Goal: Task Accomplishment & Management: Use online tool/utility

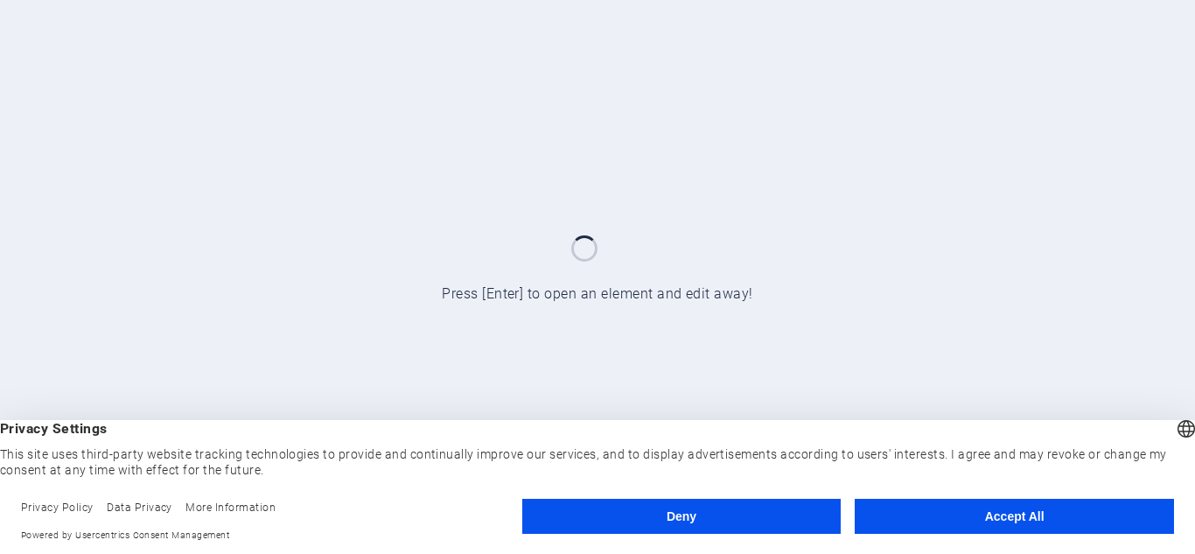
click at [1044, 512] on button "Accept All" at bounding box center [1013, 515] width 319 height 35
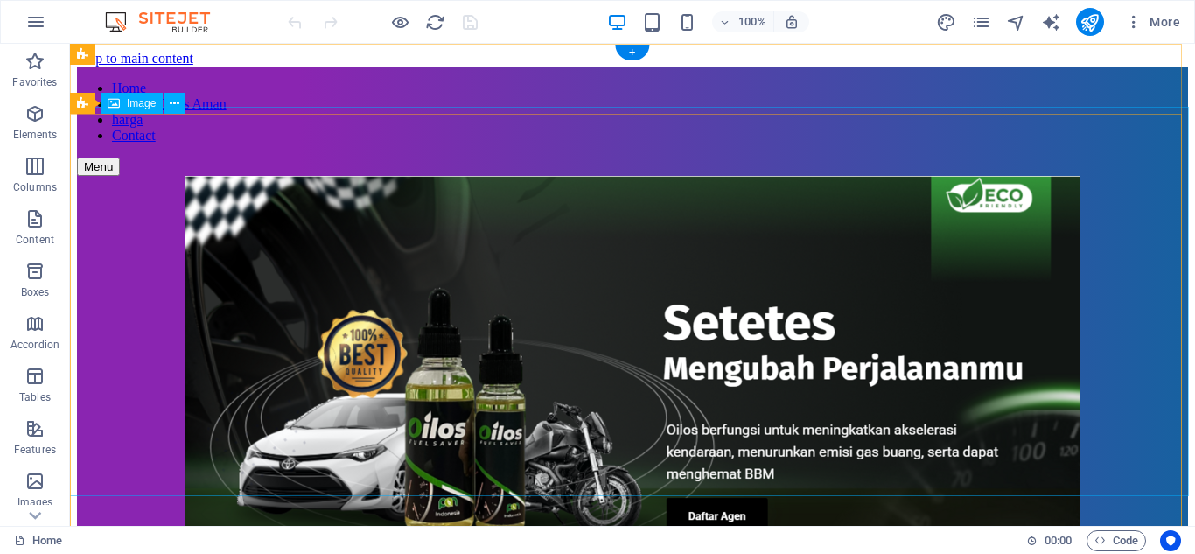
click at [562, 242] on figure at bounding box center [632, 372] width 1111 height 393
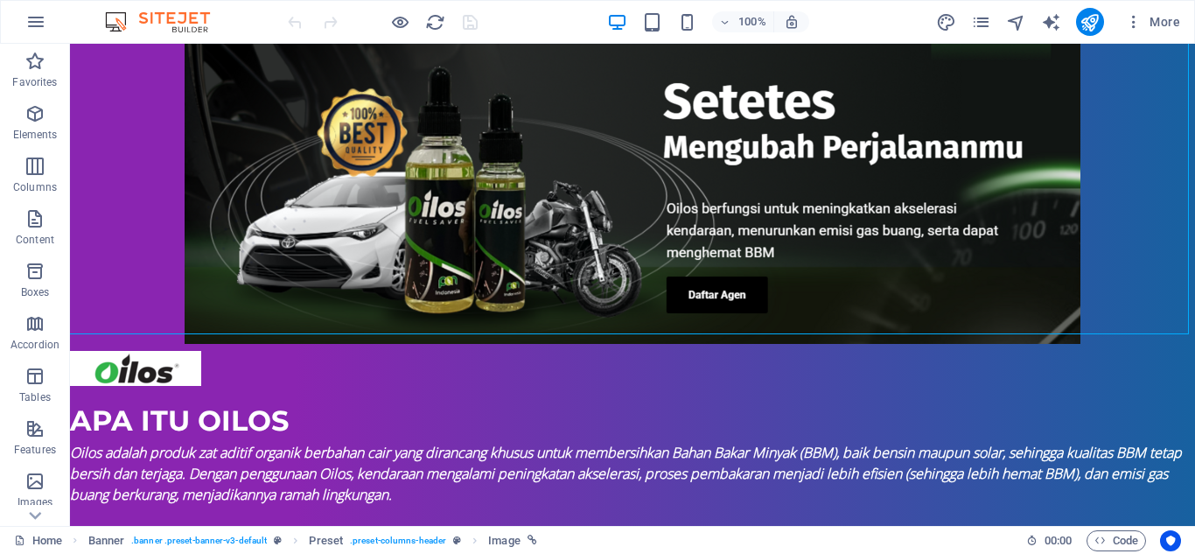
scroll to position [175, 0]
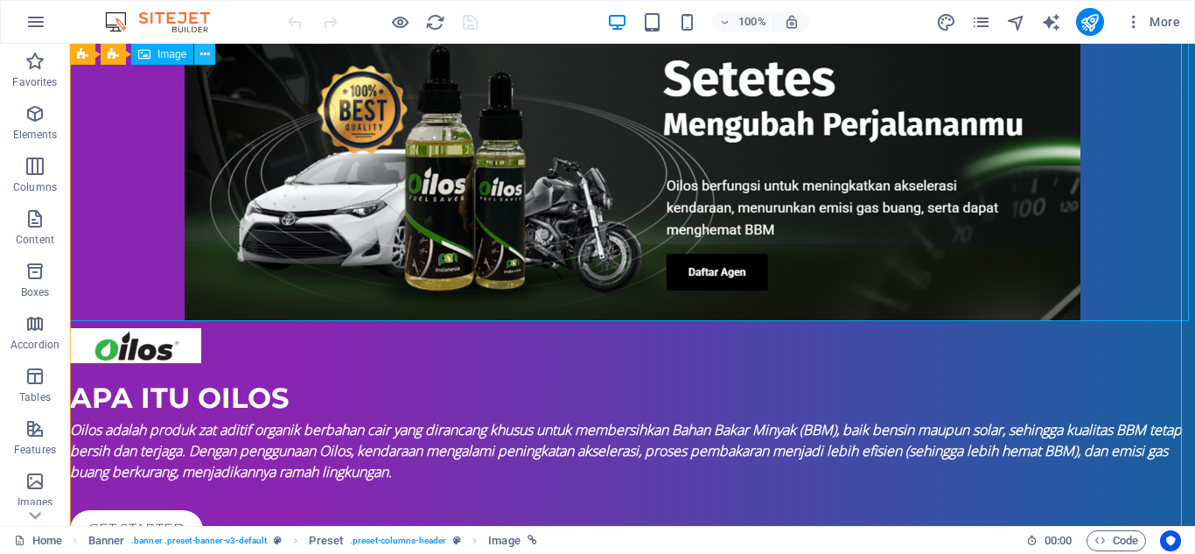
click at [202, 59] on icon at bounding box center [205, 54] width 10 height 18
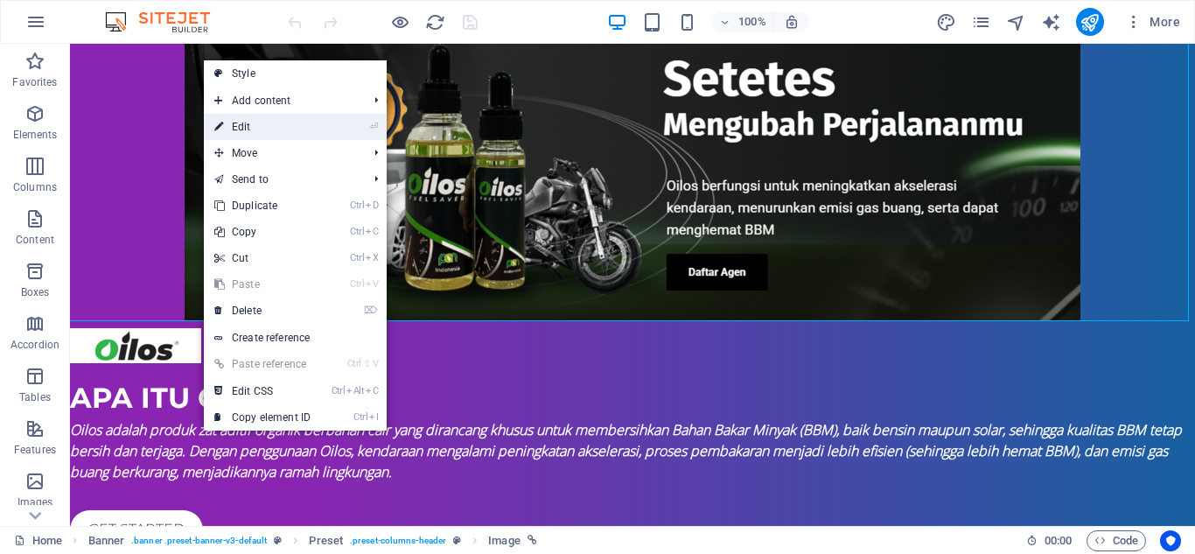
click at [245, 123] on link "⏎ Edit" at bounding box center [262, 127] width 117 height 26
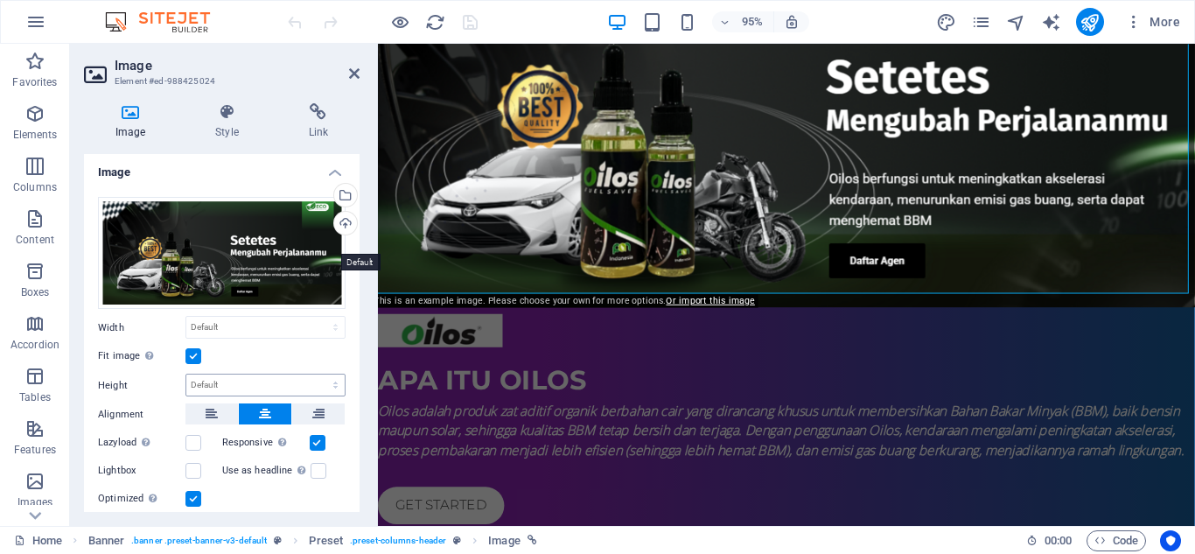
scroll to position [0, 0]
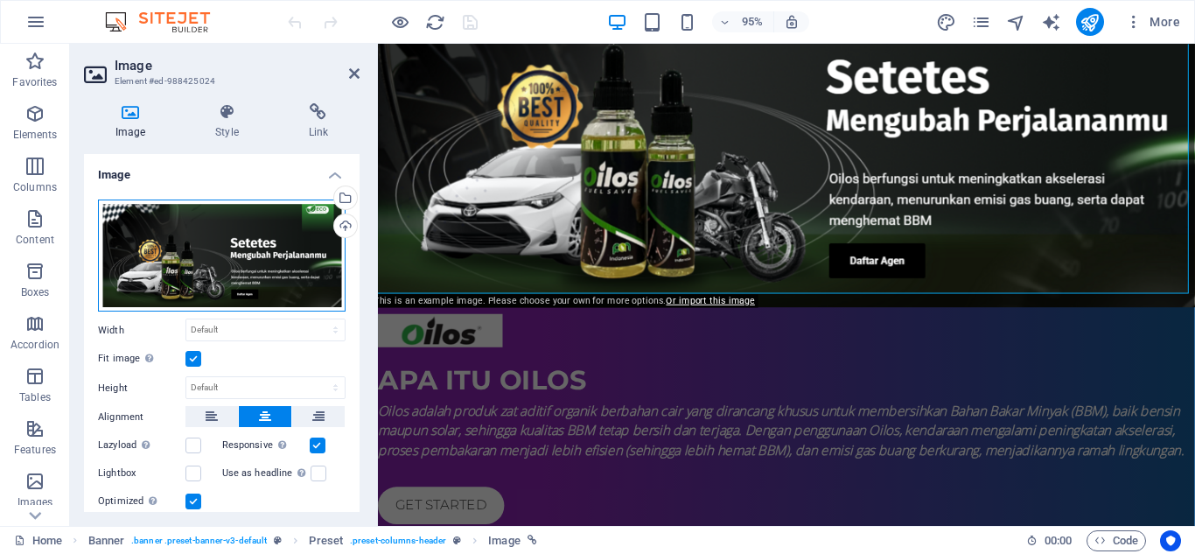
click at [260, 249] on div "Drag files here, click to choose files or select files from Files or our free s…" at bounding box center [221, 255] width 247 height 113
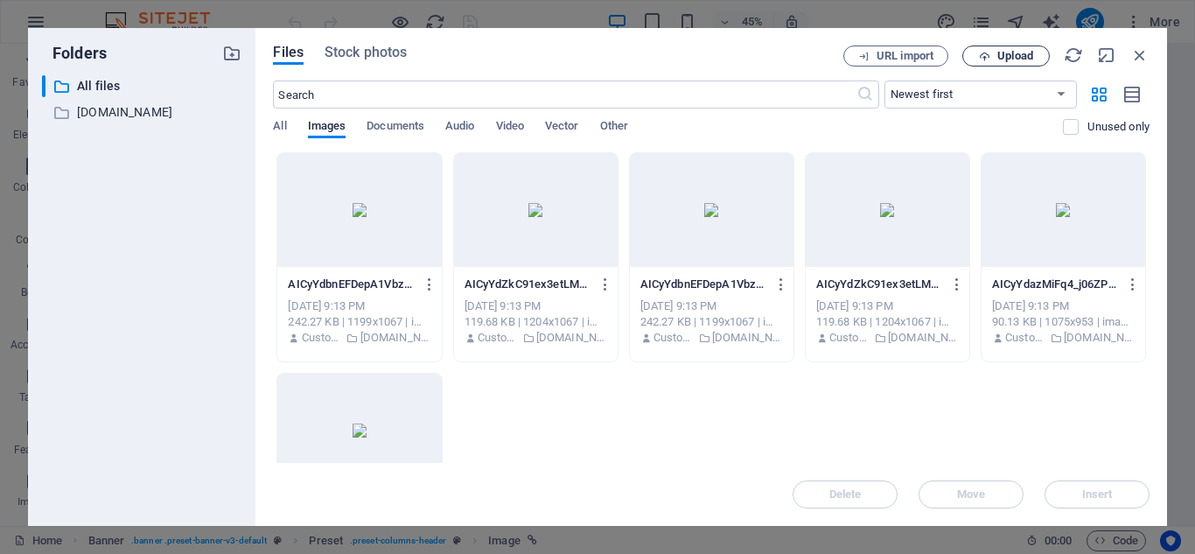
click at [1012, 57] on span "Upload" at bounding box center [1015, 56] width 36 height 10
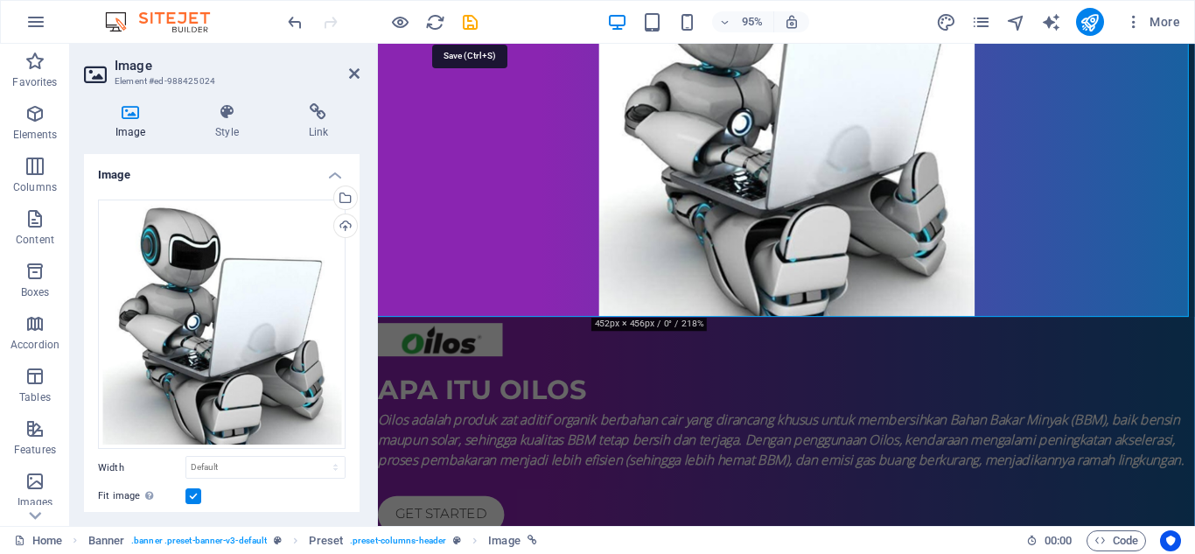
click at [468, 19] on icon "save" at bounding box center [470, 22] width 20 height 20
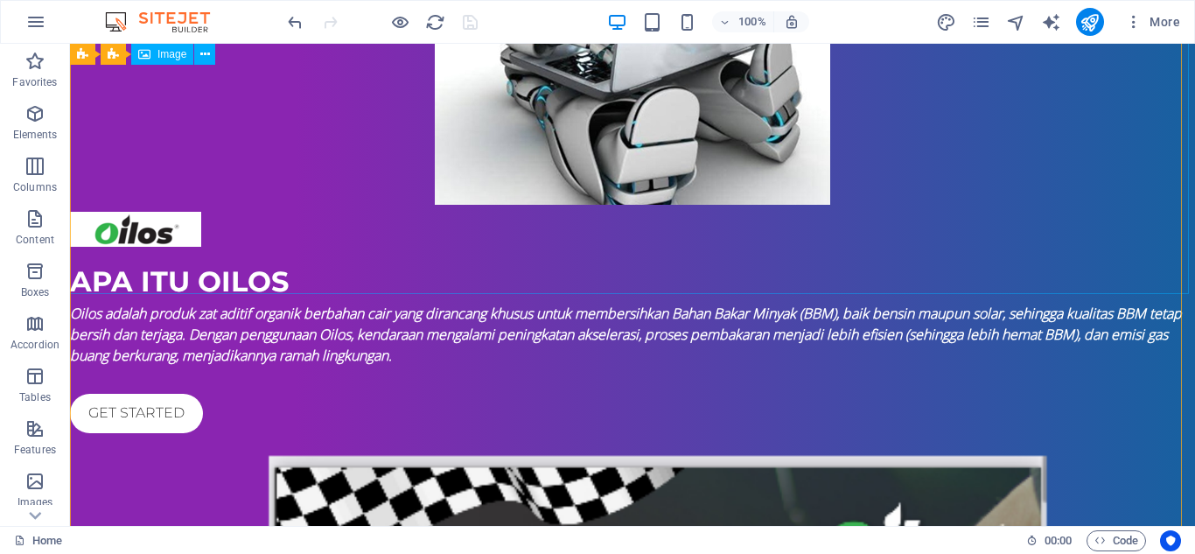
scroll to position [350, 0]
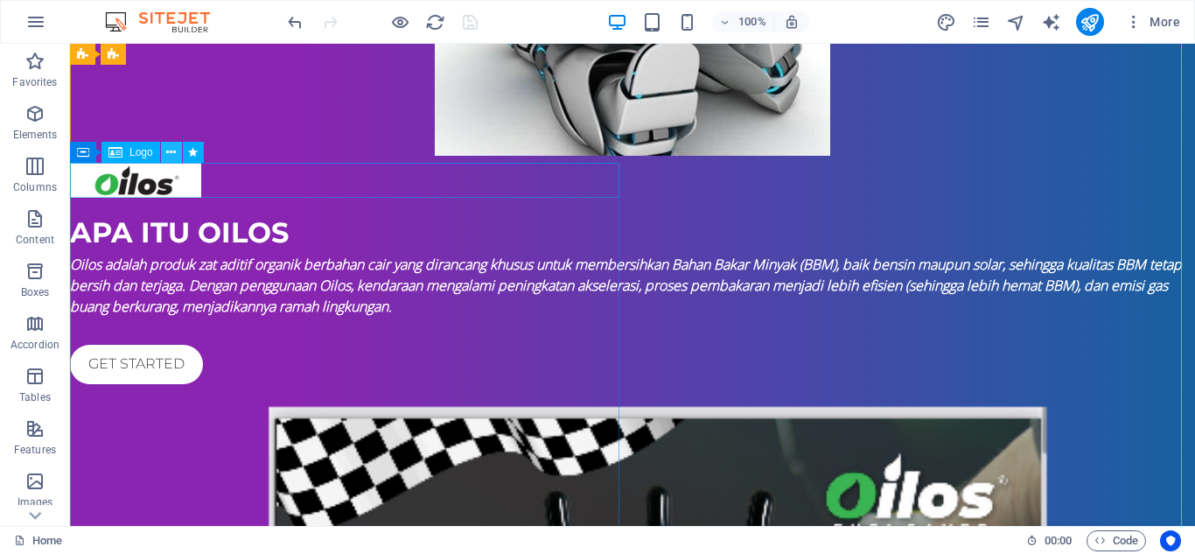
click at [172, 150] on icon at bounding box center [171, 152] width 10 height 18
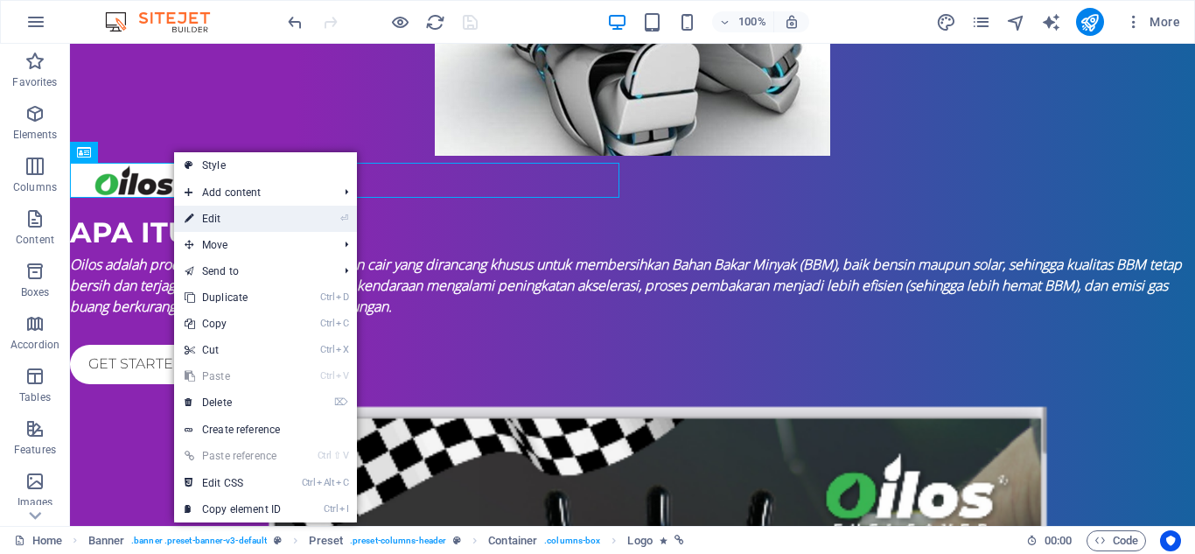
click at [225, 215] on link "⏎ Edit" at bounding box center [232, 218] width 117 height 26
select select "px"
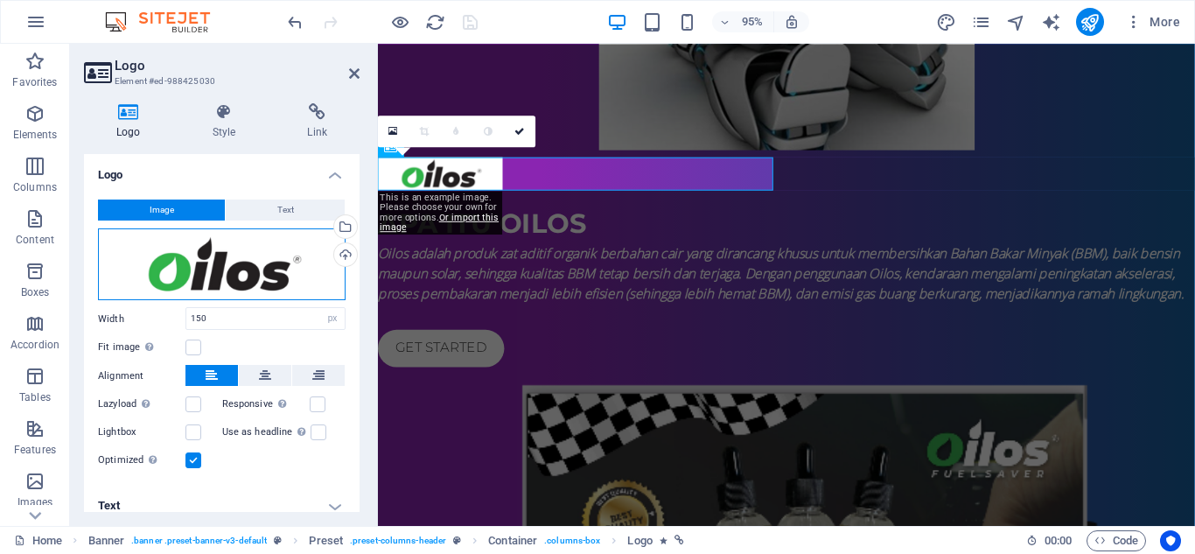
click at [253, 275] on div "Drag files here, click to choose files or select files from Files or our free s…" at bounding box center [221, 264] width 247 height 73
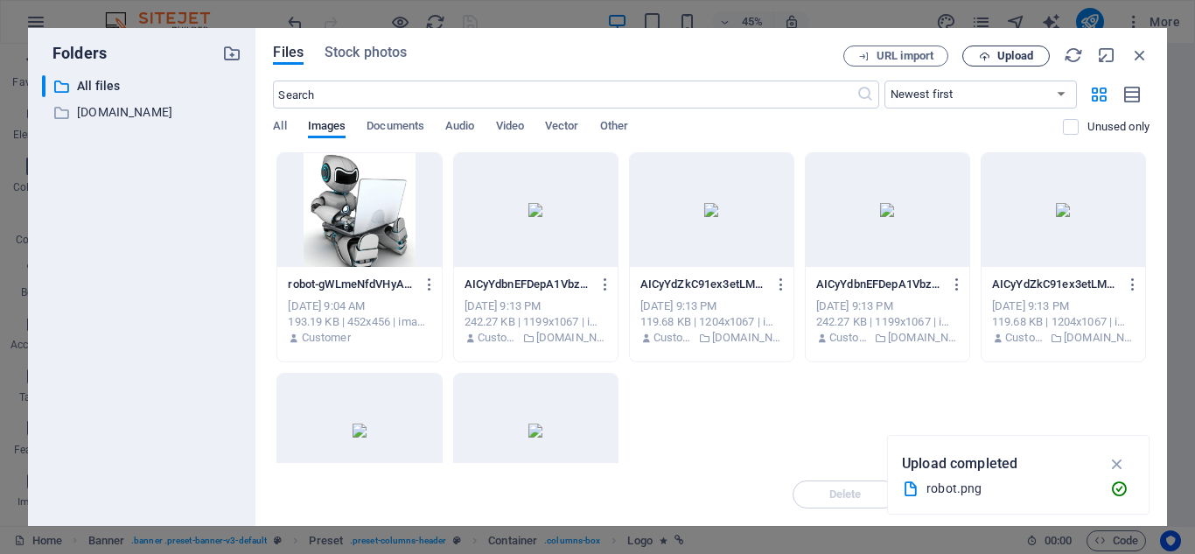
click at [1021, 55] on span "Upload" at bounding box center [1015, 56] width 36 height 10
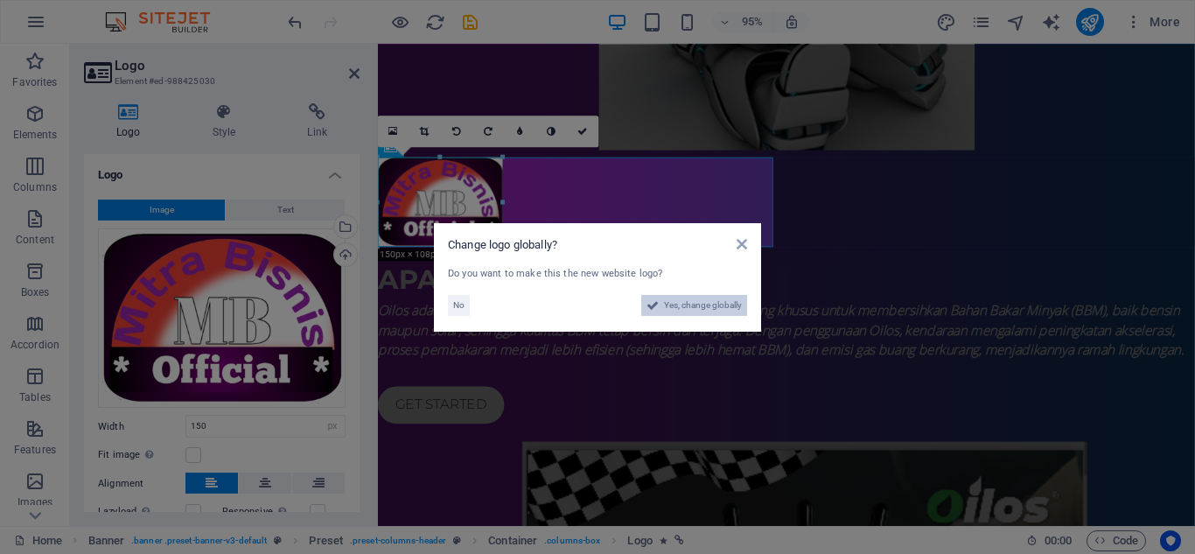
click at [703, 303] on span "Yes, change globally" at bounding box center [703, 305] width 78 height 21
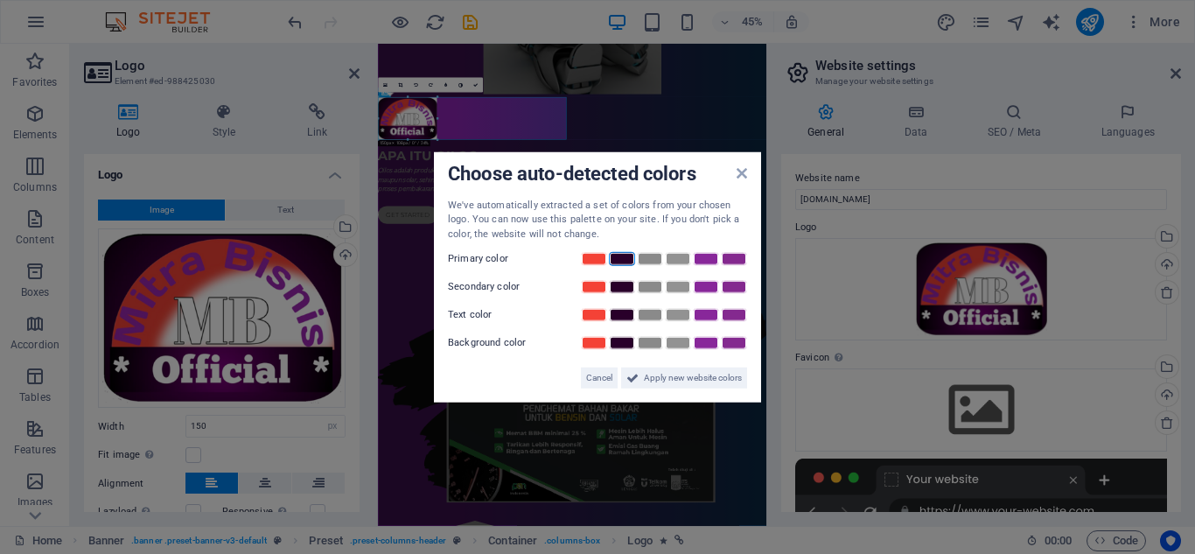
click at [626, 259] on link at bounding box center [622, 259] width 26 height 14
click at [698, 373] on span "Apply new website colors" at bounding box center [693, 377] width 98 height 21
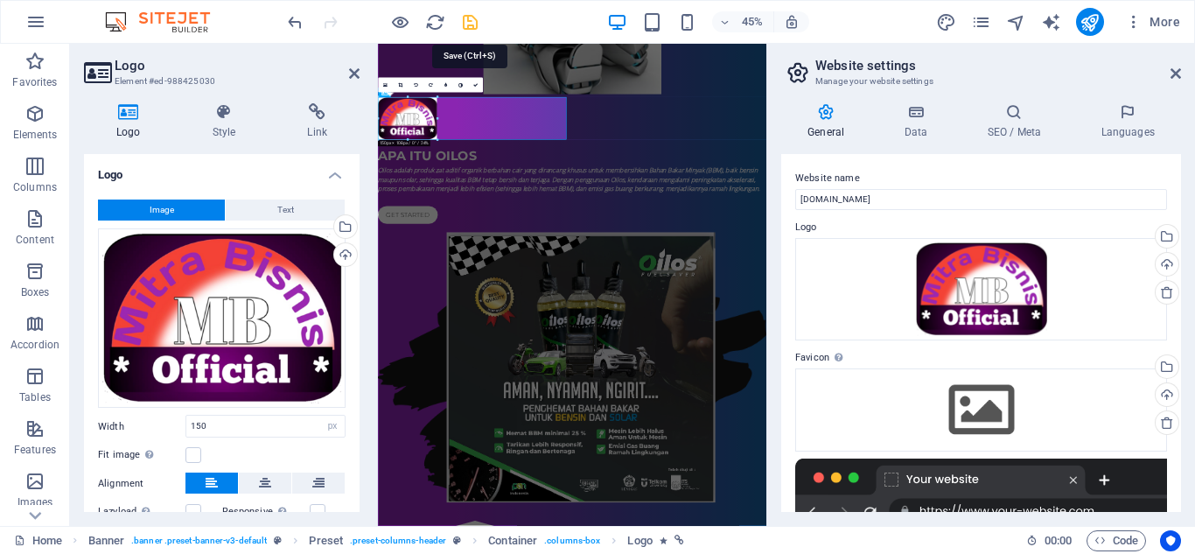
click at [466, 27] on icon "save" at bounding box center [470, 22] width 20 height 20
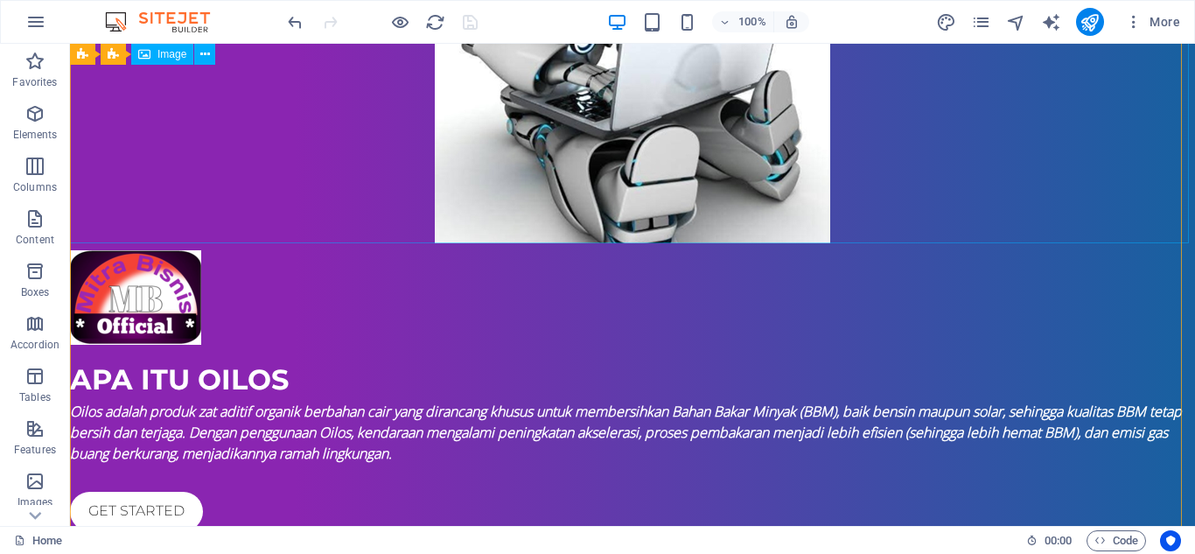
scroll to position [437, 0]
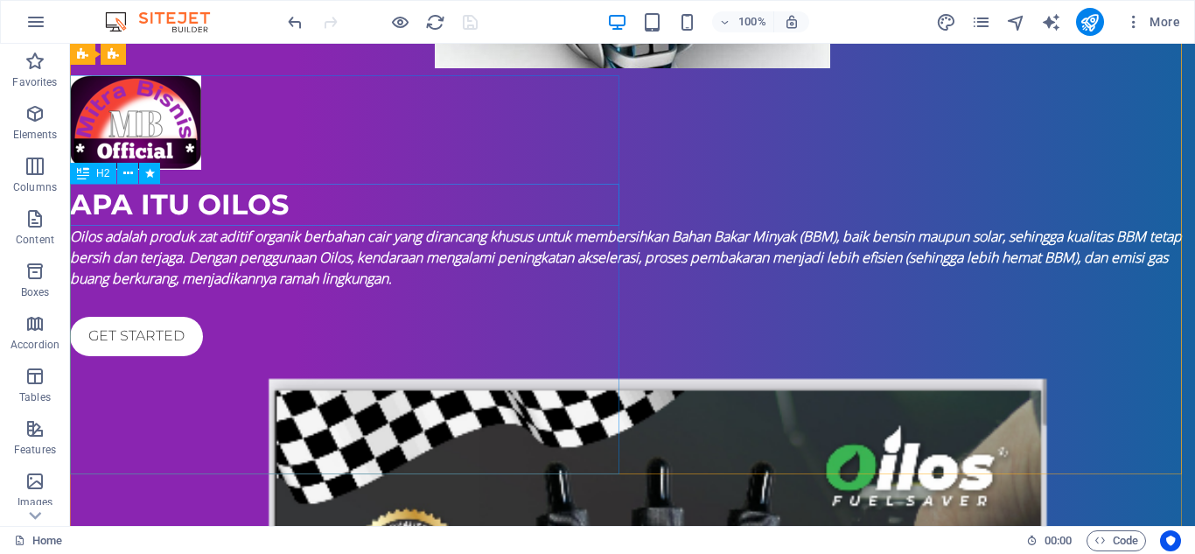
click at [268, 212] on div "apa itu oilos" at bounding box center [632, 205] width 1125 height 42
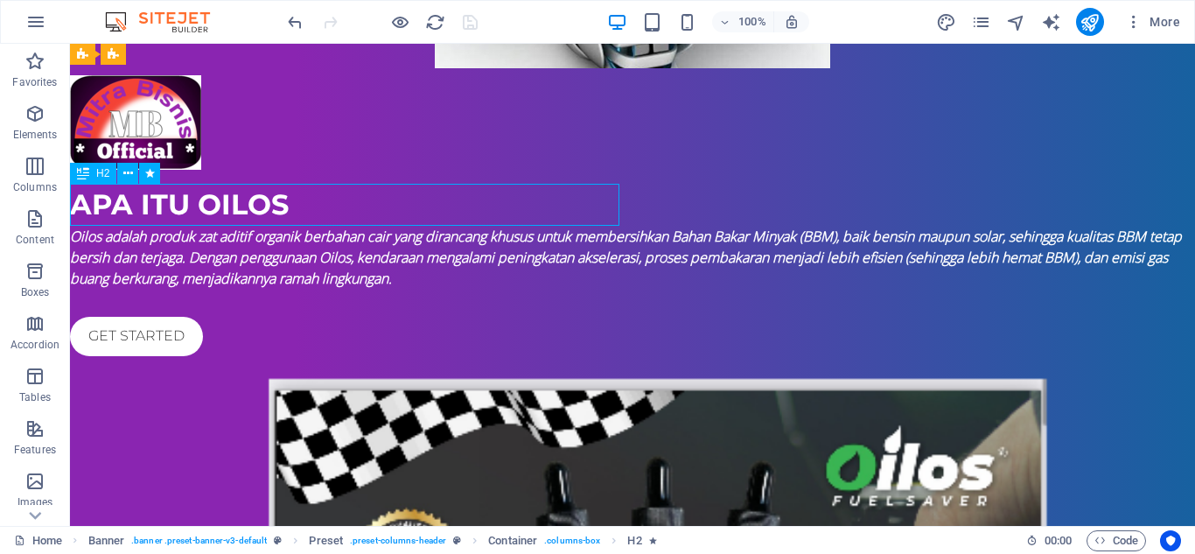
click at [277, 209] on div "apa itu oilos" at bounding box center [632, 205] width 1125 height 42
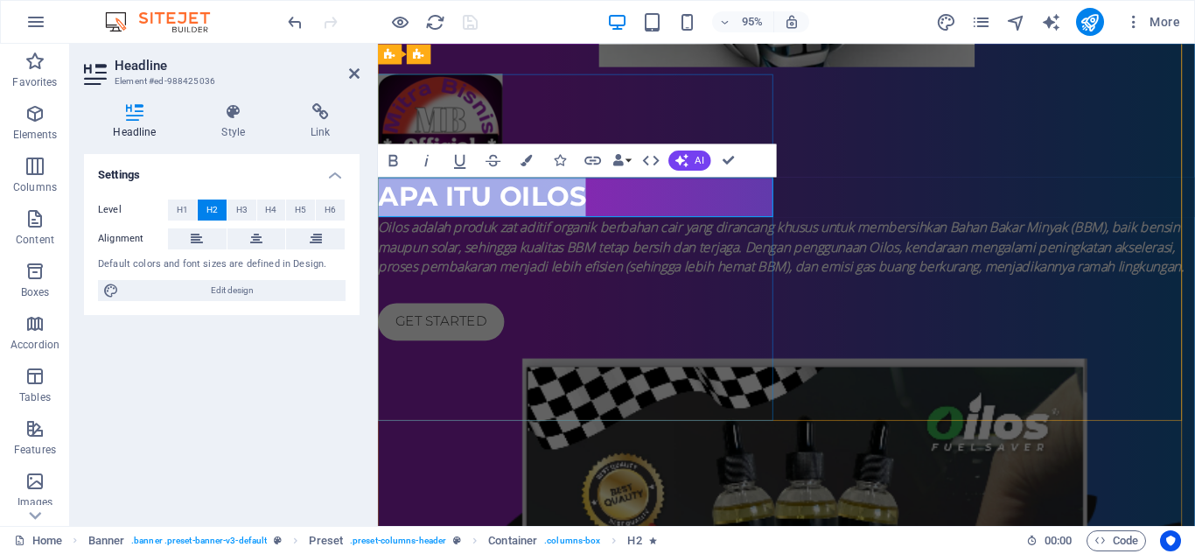
click at [601, 202] on h2 "apa itu oilos" at bounding box center [808, 205] width 860 height 42
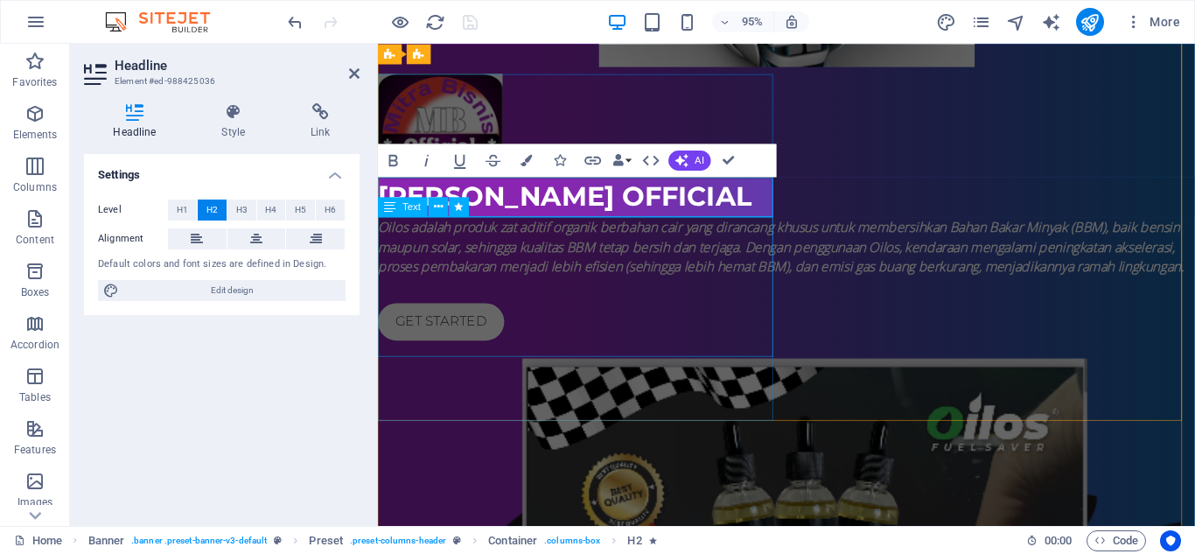
click at [694, 289] on div "Oilos adalah produk zat aditif organik berbahan cair yang dirancang khusus untu…" at bounding box center [808, 257] width 860 height 63
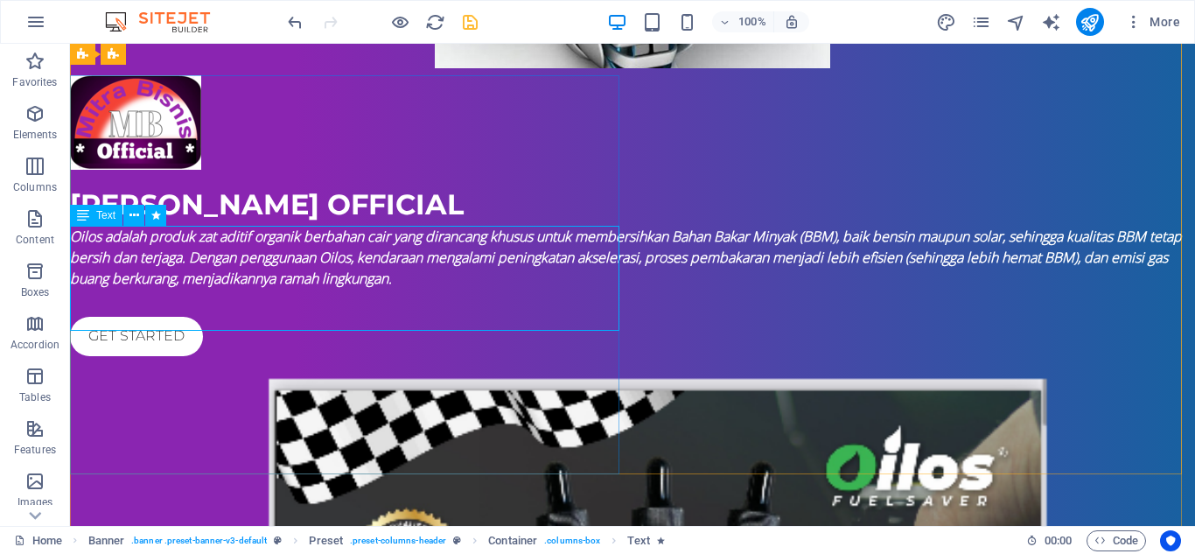
click at [261, 272] on div "Oilos adalah produk zat aditif organik berbahan cair yang dirancang khusus untu…" at bounding box center [632, 257] width 1125 height 63
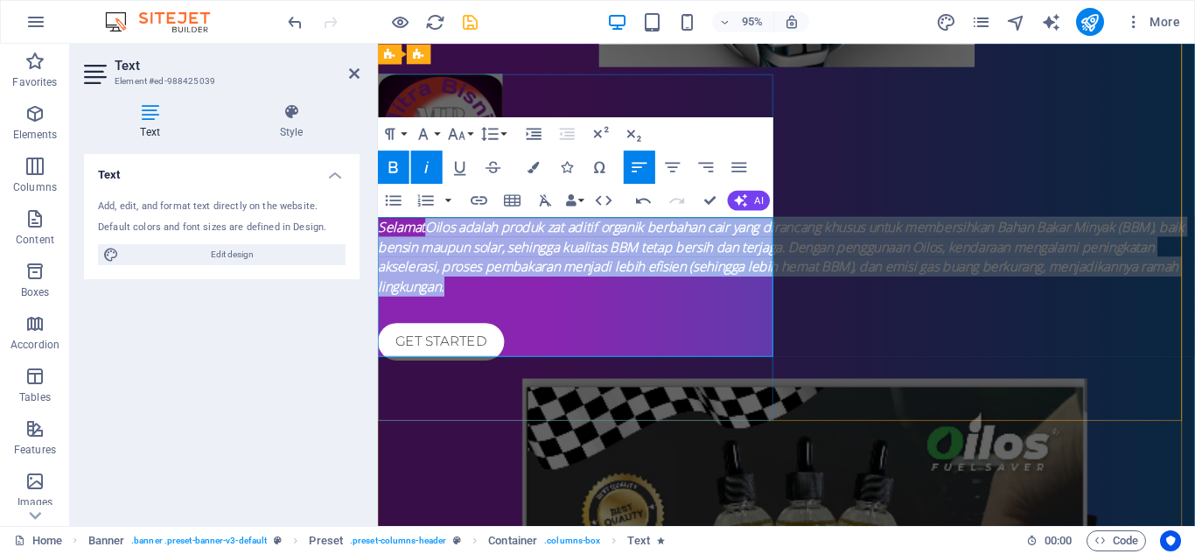
drag, startPoint x: 429, startPoint y: 236, endPoint x: 679, endPoint y: 354, distance: 276.6
click at [679, 310] on p "SelamatOilos adalah produk zat aditif organik berbahan cair yang dirancang khus…" at bounding box center [808, 268] width 860 height 84
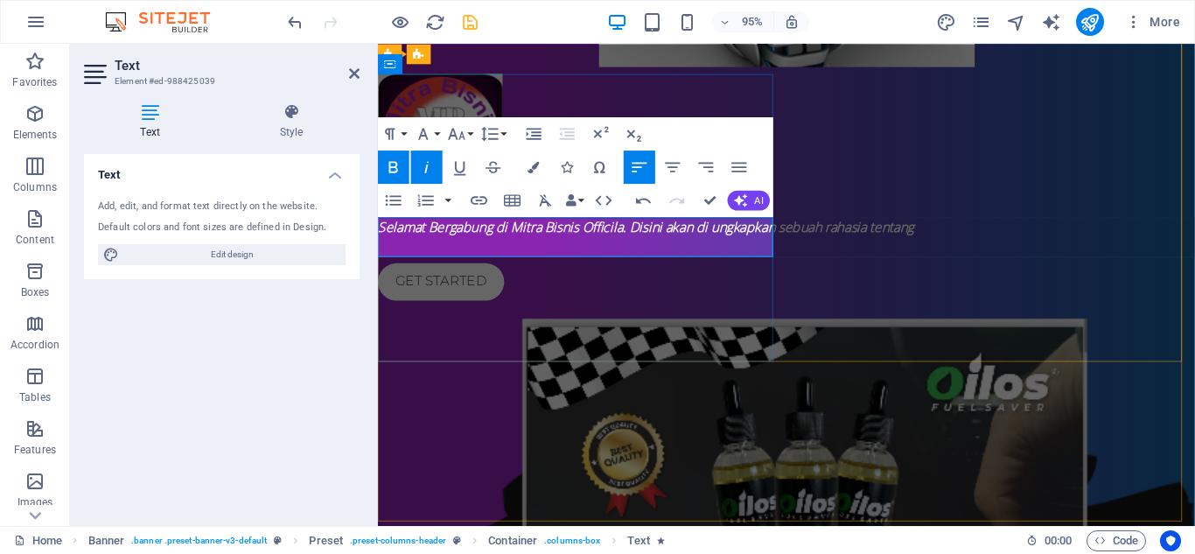
click at [632, 234] on em "Selamat Bergabung di Mitra Bisnis Officila. Disini akan di ungkapkan sebuah rah…" at bounding box center [660, 235] width 564 height 19
click at [682, 247] on p "Selamat Bergabung di [PERSON_NAME] Official. Disini akan di ungkapkan sebuah ra…" at bounding box center [808, 236] width 860 height 21
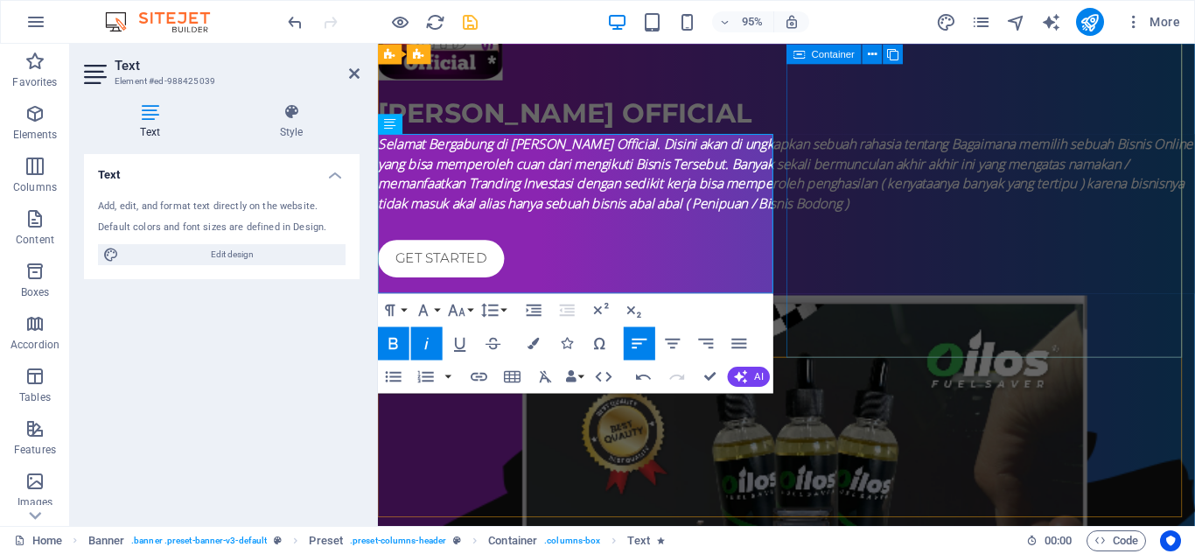
scroll to position [612, 0]
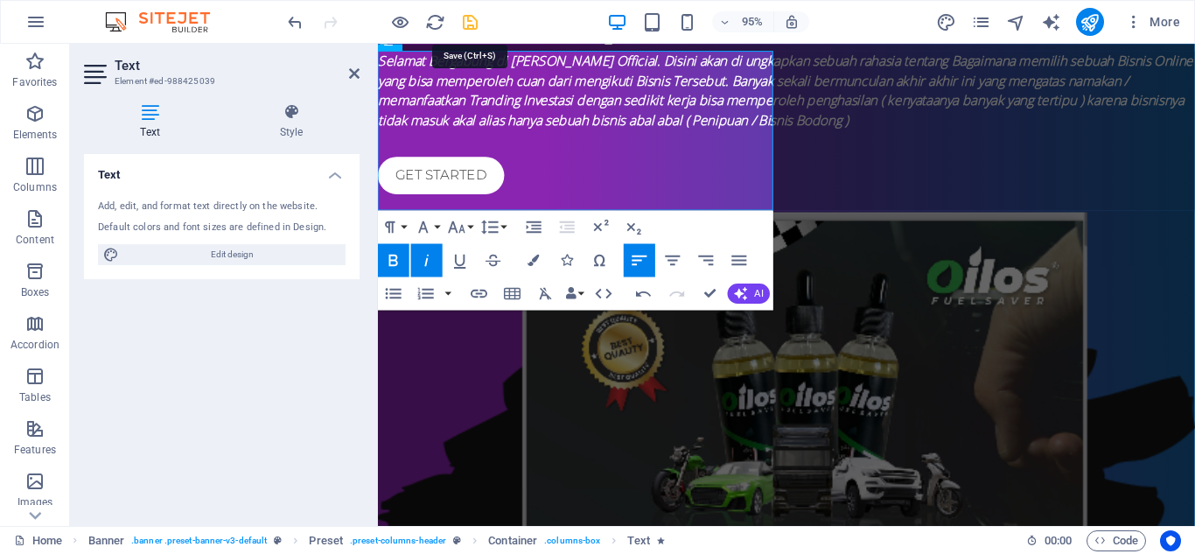
click at [469, 21] on icon "save" at bounding box center [470, 22] width 20 height 20
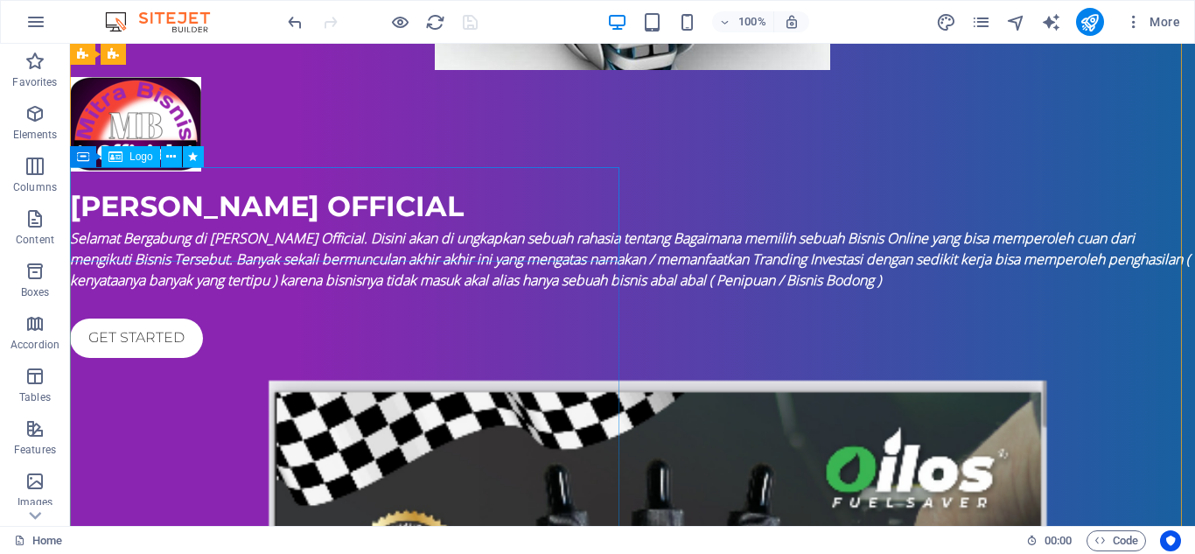
scroll to position [437, 0]
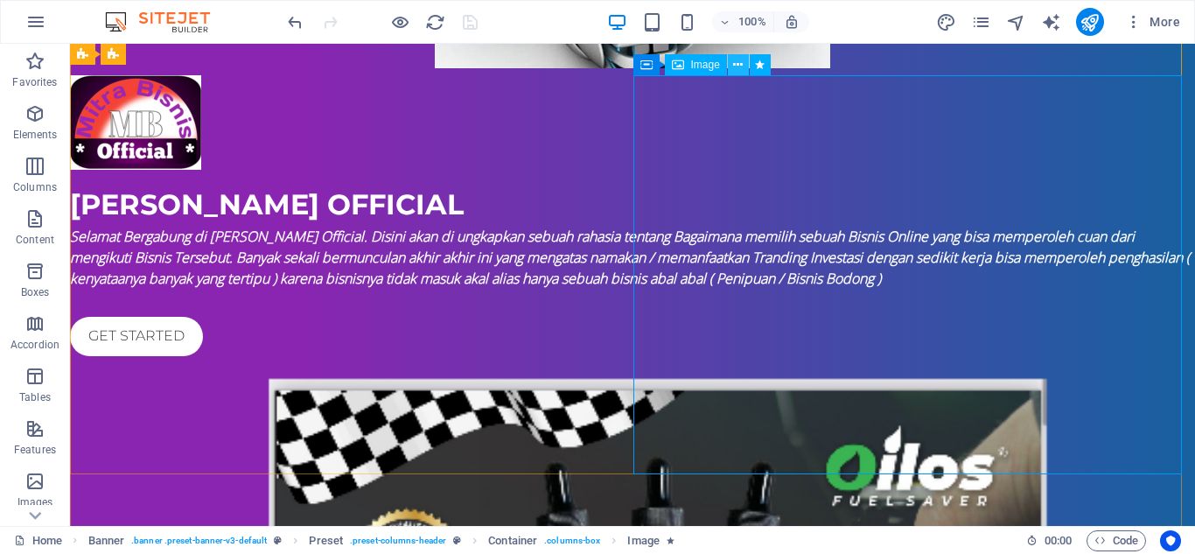
click at [735, 57] on icon at bounding box center [738, 65] width 10 height 18
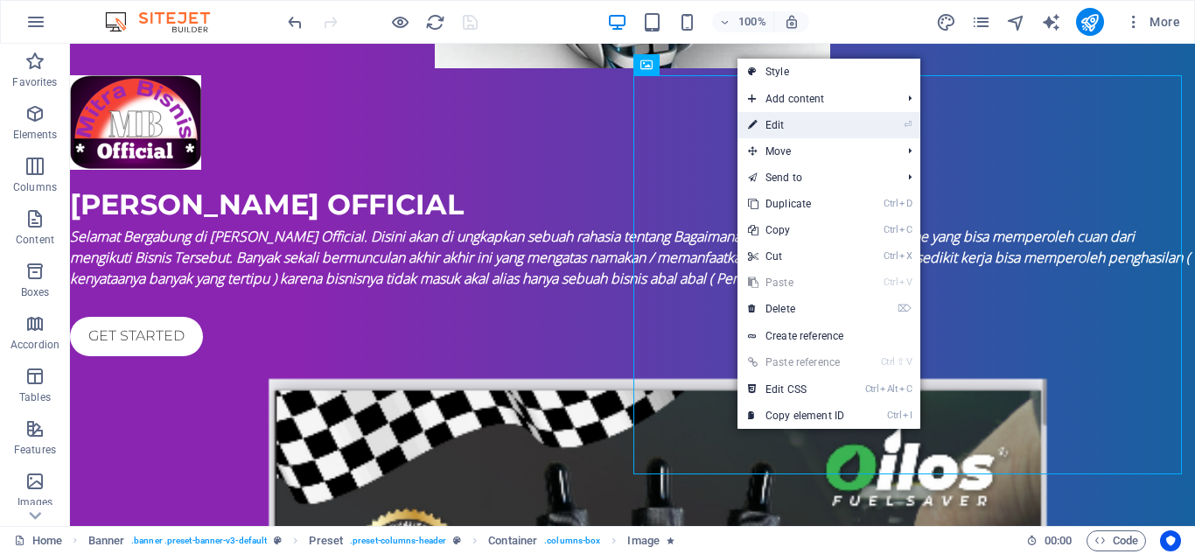
click at [794, 119] on link "⏎ Edit" at bounding box center [795, 125] width 117 height 26
select select "%"
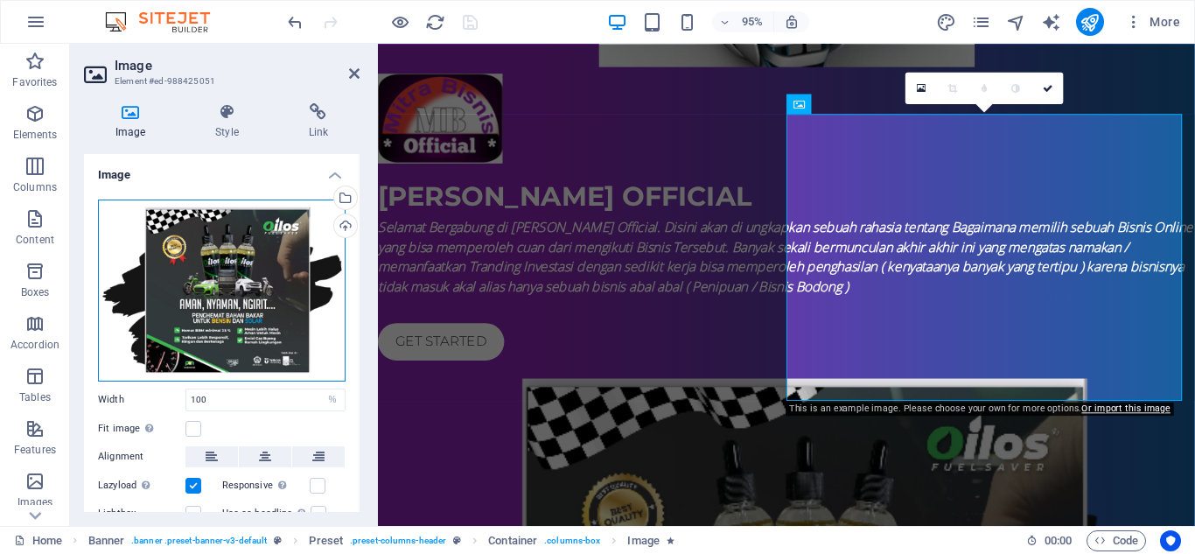
click at [224, 270] on div "Drag files here, click to choose files or select files from Files or our free s…" at bounding box center [221, 290] width 247 height 182
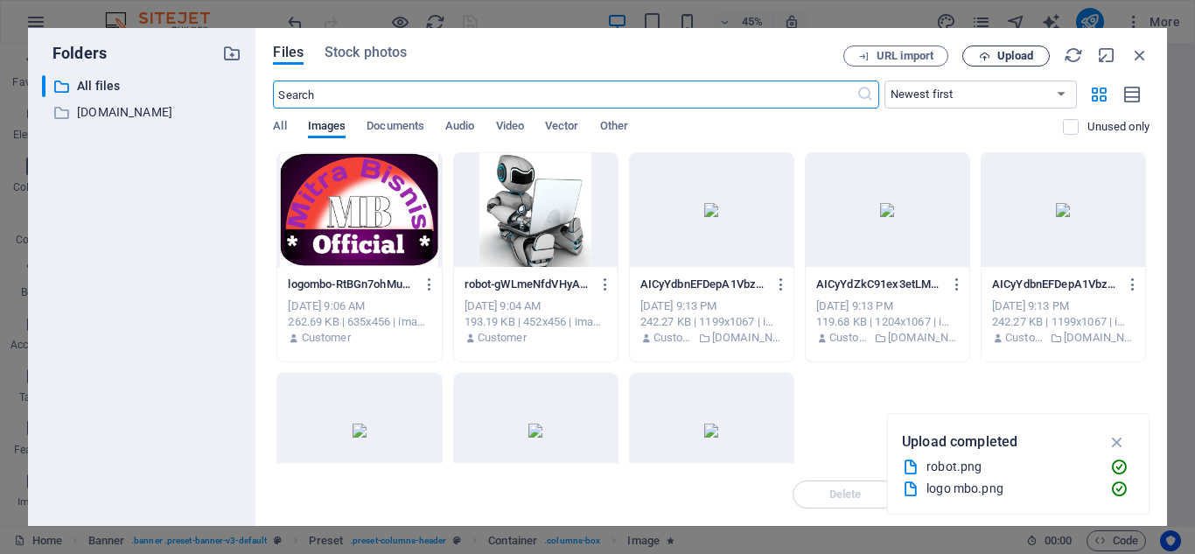
click at [1008, 55] on span "Upload" at bounding box center [1015, 56] width 36 height 10
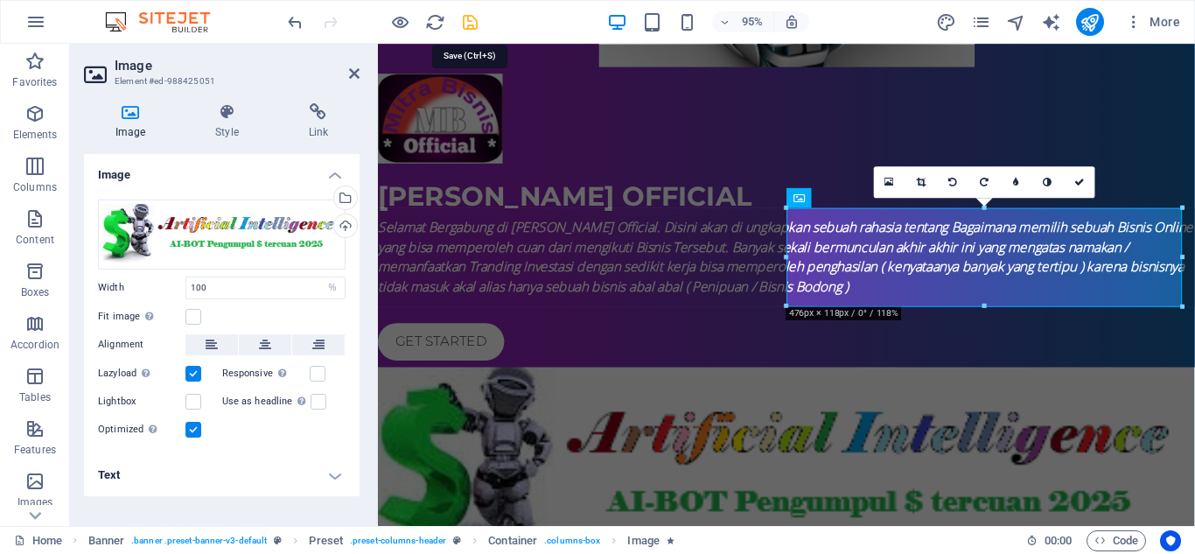
click at [470, 17] on icon "save" at bounding box center [470, 22] width 20 height 20
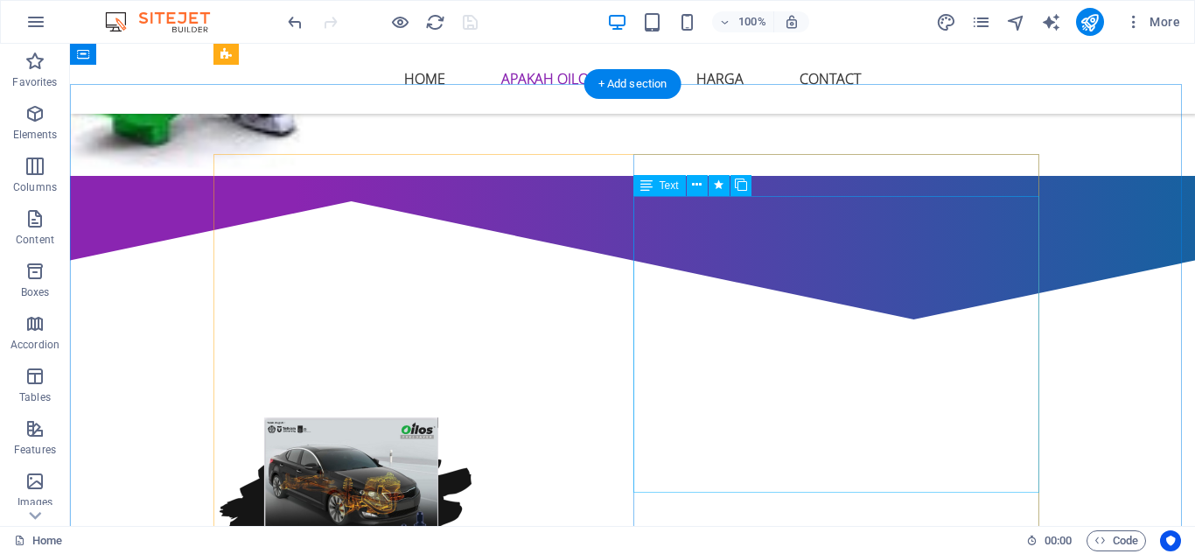
scroll to position [874, 0]
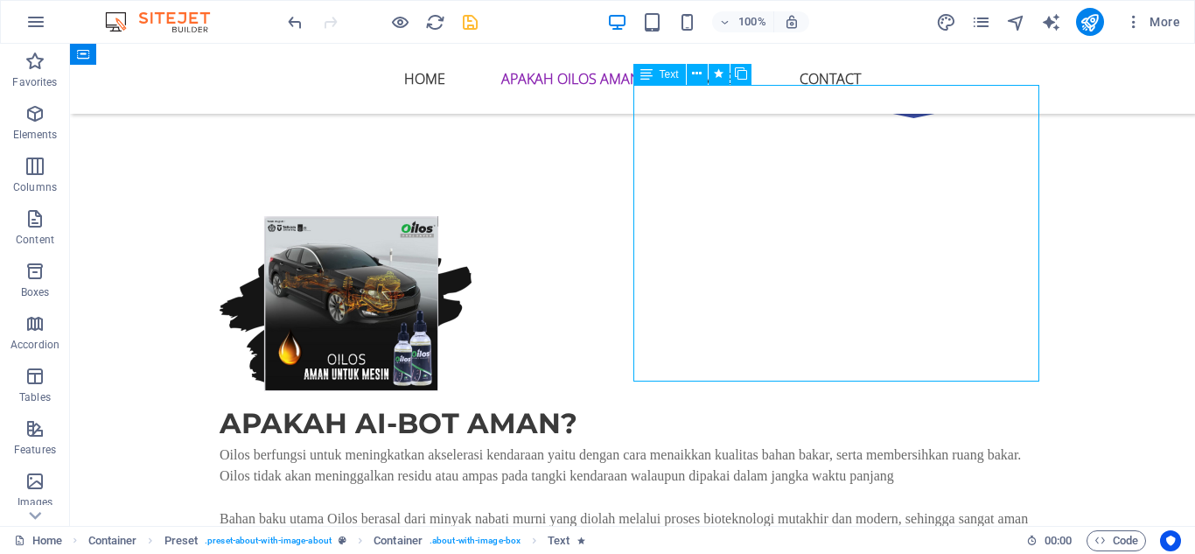
scroll to position [1224, 0]
